Goal: Task Accomplishment & Management: Use online tool/utility

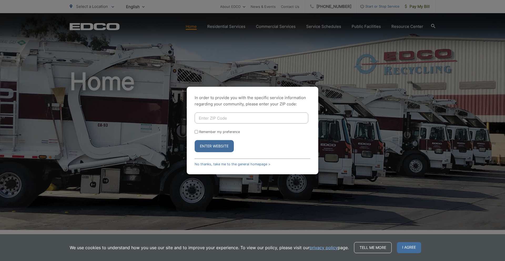
click at [239, 145] on div "Enter Website" at bounding box center [253, 146] width 116 height 12
click at [411, 10] on div "In order to provide you with the specific service information regarding your co…" at bounding box center [252, 130] width 505 height 261
click at [217, 164] on link "No thanks, take me to the general homepage >" at bounding box center [233, 164] width 76 height 4
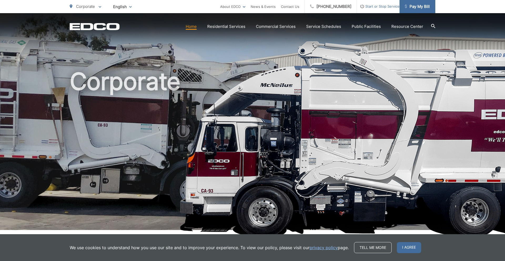
click at [414, 11] on link "Pay My Bill" at bounding box center [417, 6] width 36 height 13
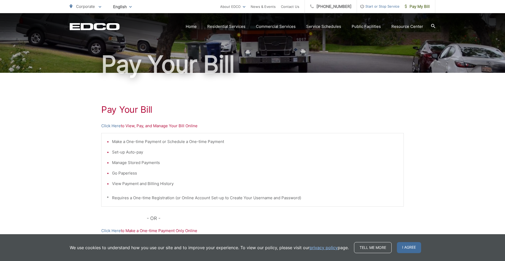
scroll to position [39, 0]
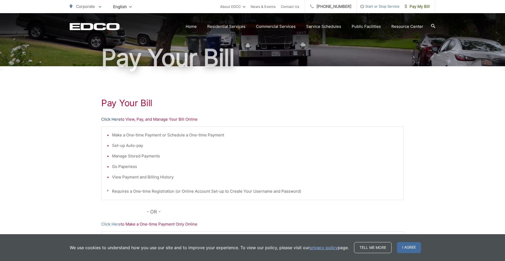
click at [107, 121] on link "Click Here" at bounding box center [110, 119] width 19 height 6
